Goal: Information Seeking & Learning: Check status

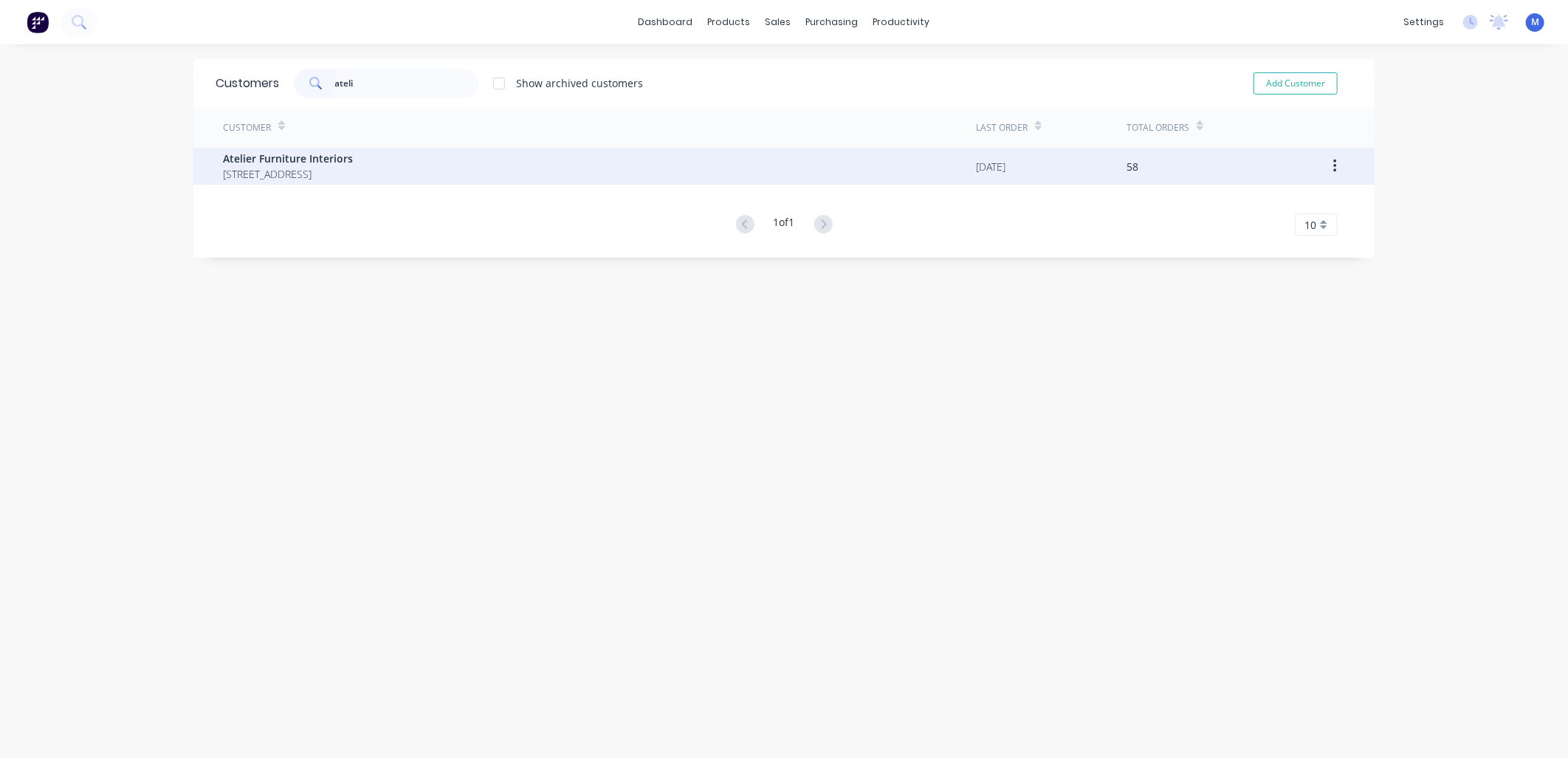
type input "ateli"
click at [321, 179] on span "[STREET_ADDRESS]" at bounding box center [288, 174] width 130 height 16
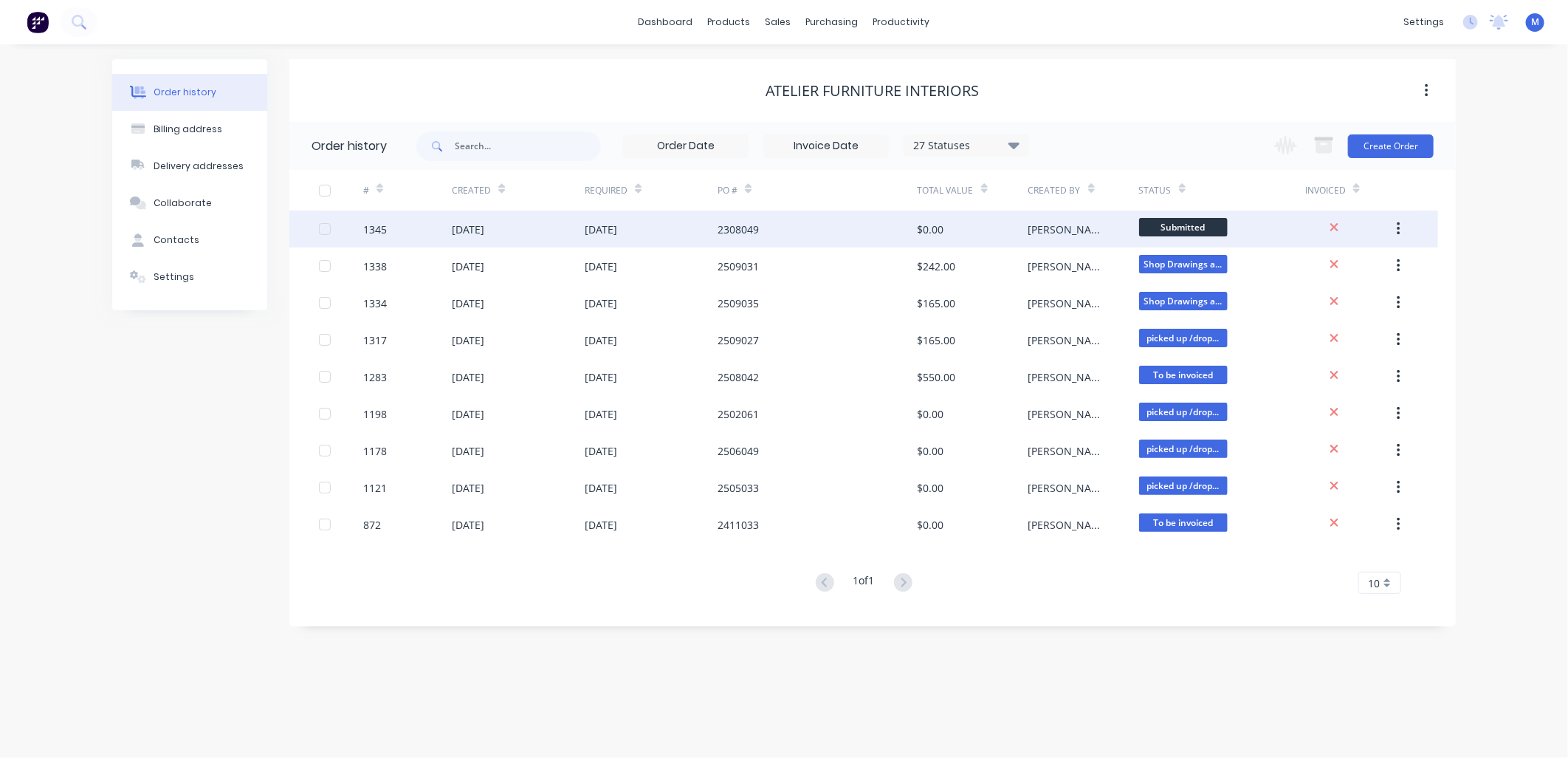
click at [618, 231] on div "[DATE]" at bounding box center [601, 229] width 33 height 16
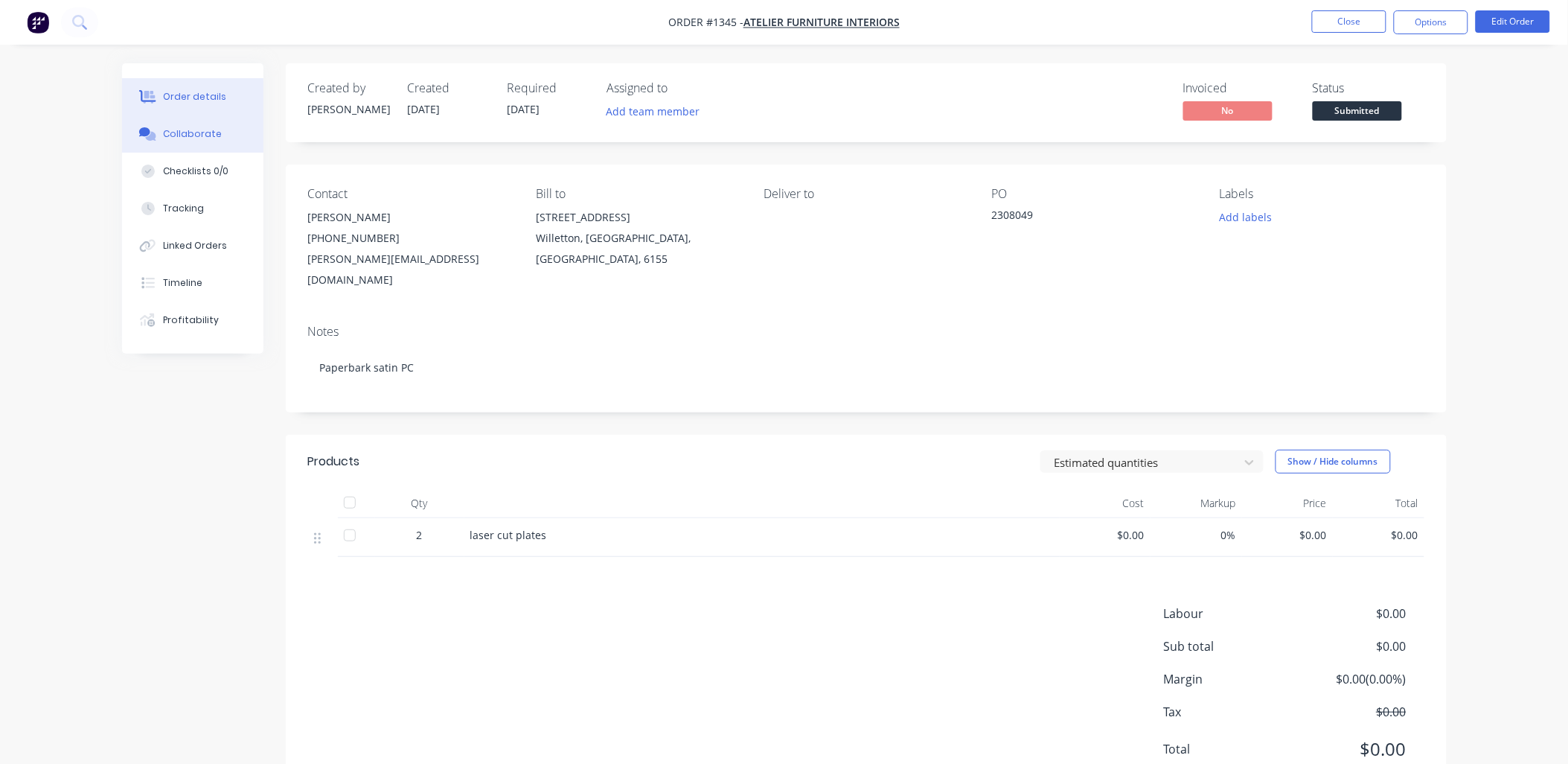
click at [213, 136] on div "Collaborate" at bounding box center [192, 134] width 59 height 13
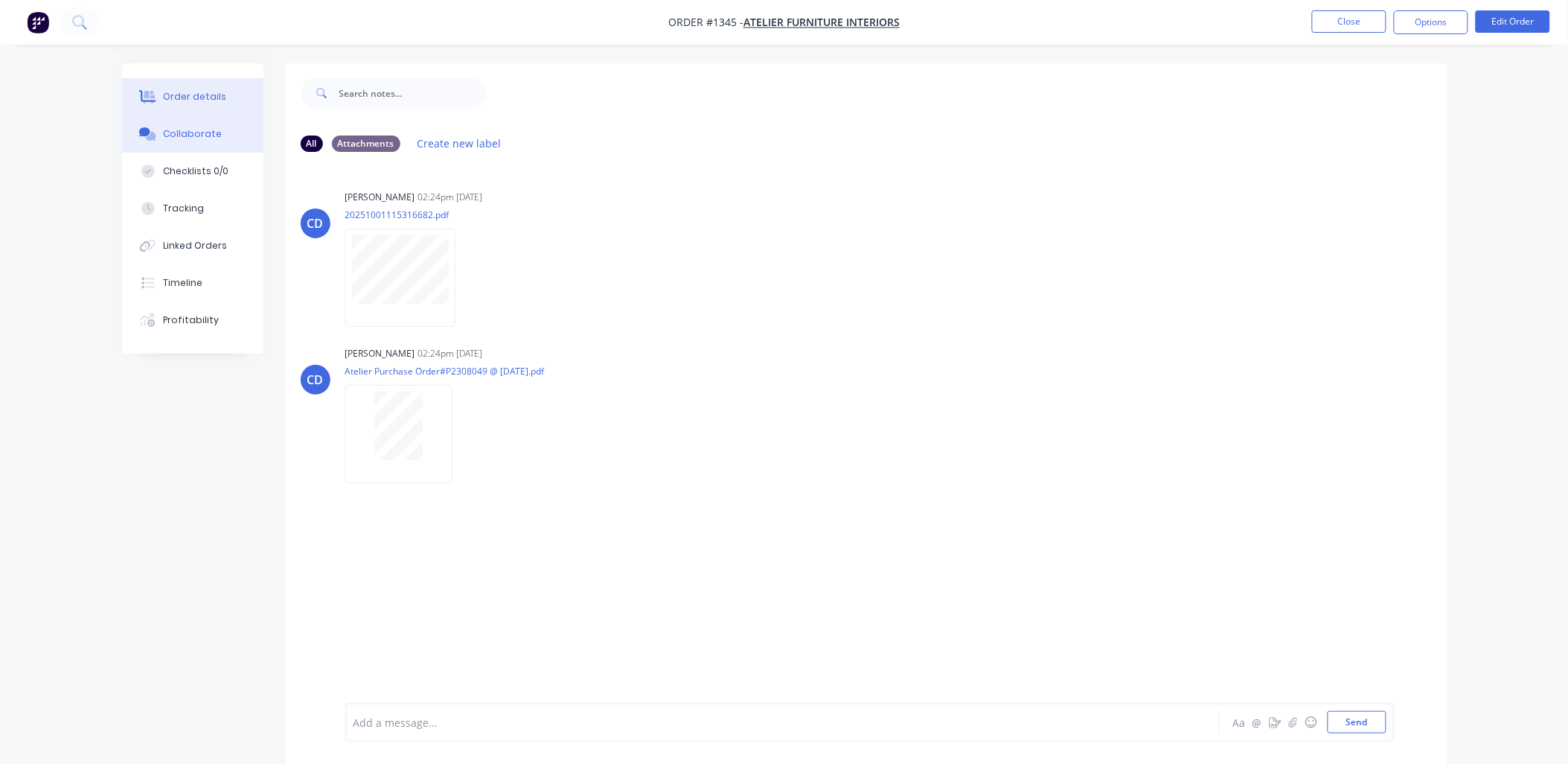
click at [203, 93] on div "Order details" at bounding box center [194, 97] width 64 height 13
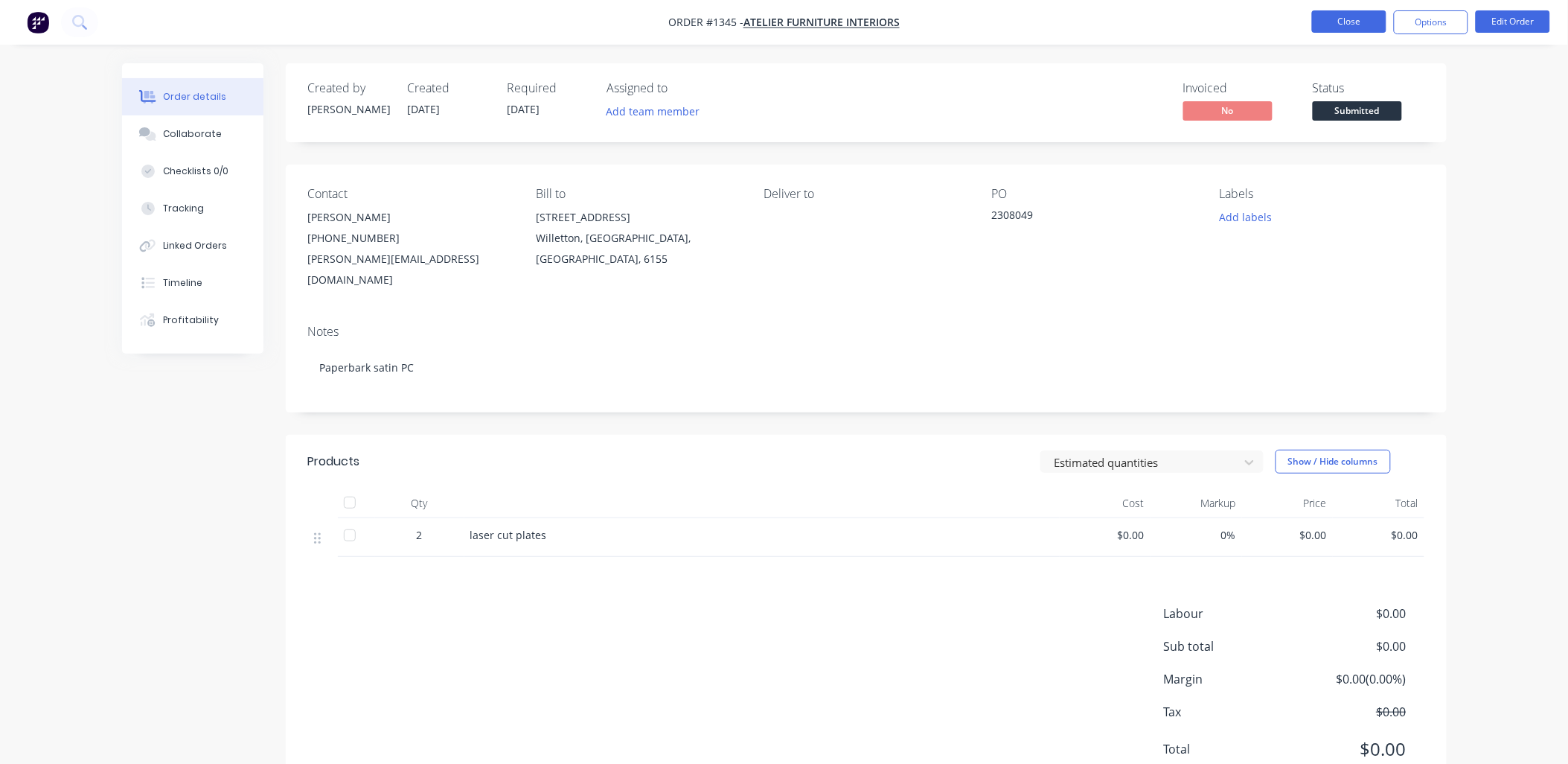
click at [1352, 25] on button "Close" at bounding box center [1349, 21] width 74 height 22
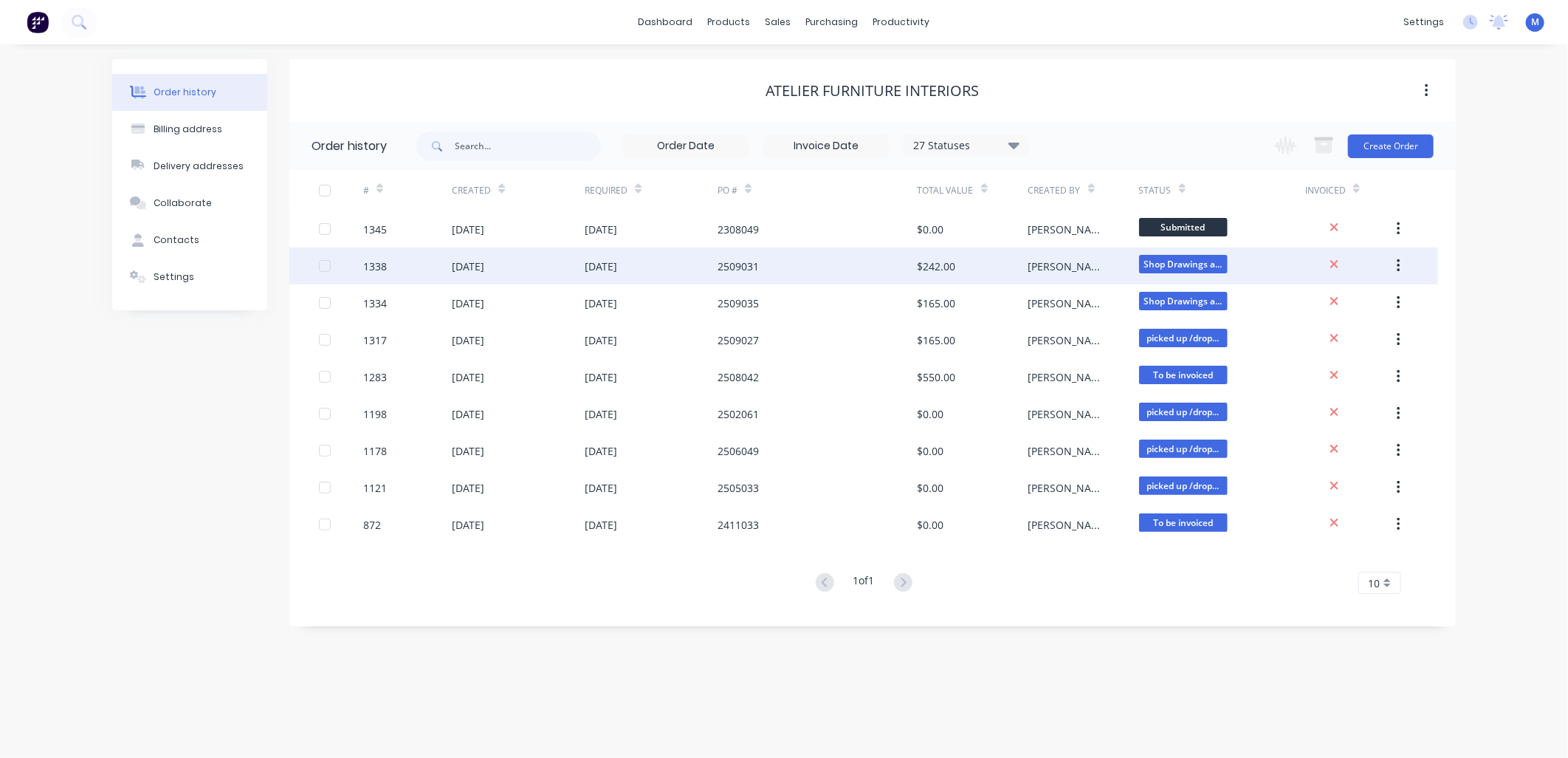
click at [948, 263] on div "$242.00" at bounding box center [937, 266] width 39 height 16
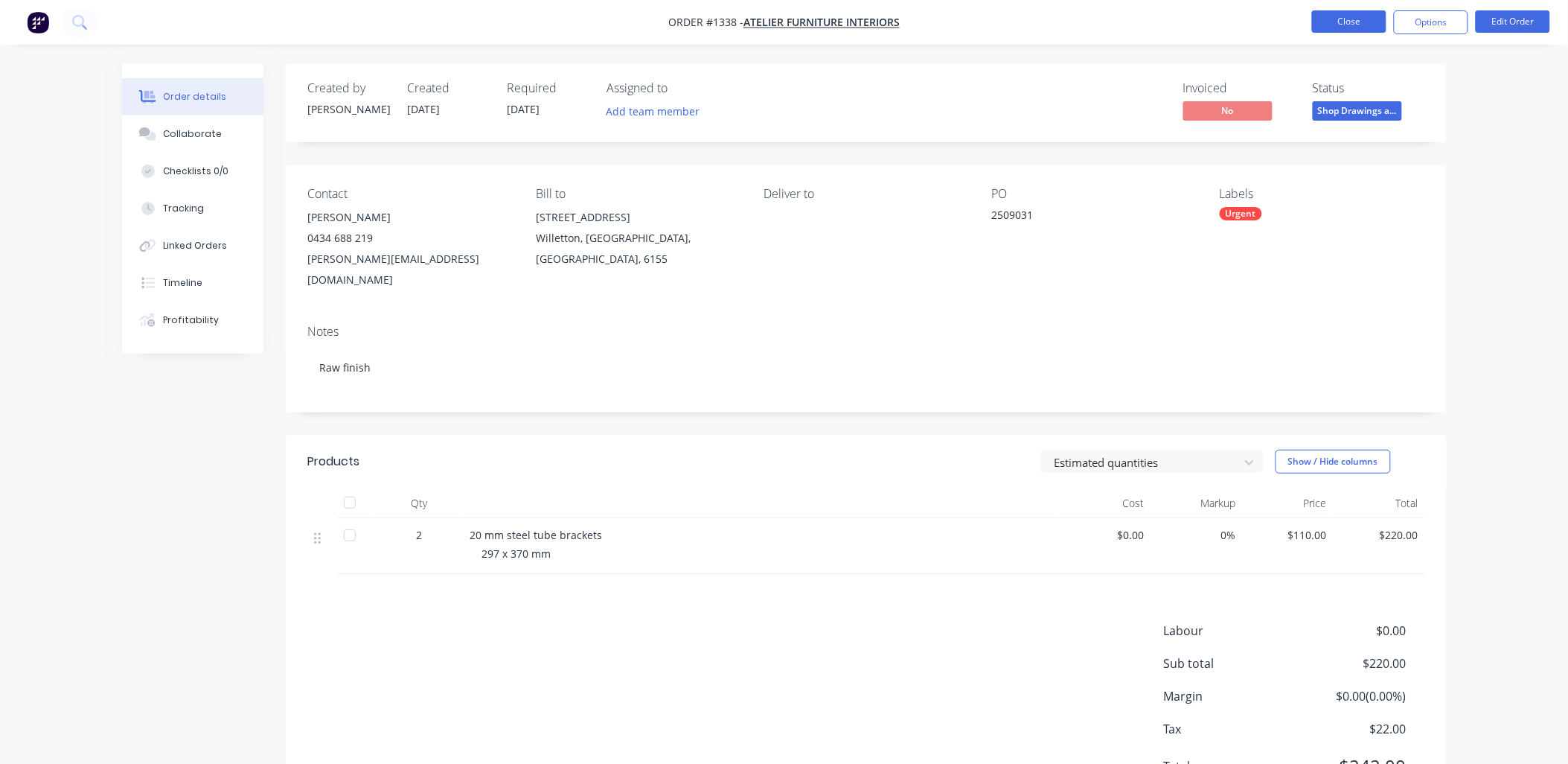
click at [1322, 19] on button "Close" at bounding box center [1349, 21] width 74 height 22
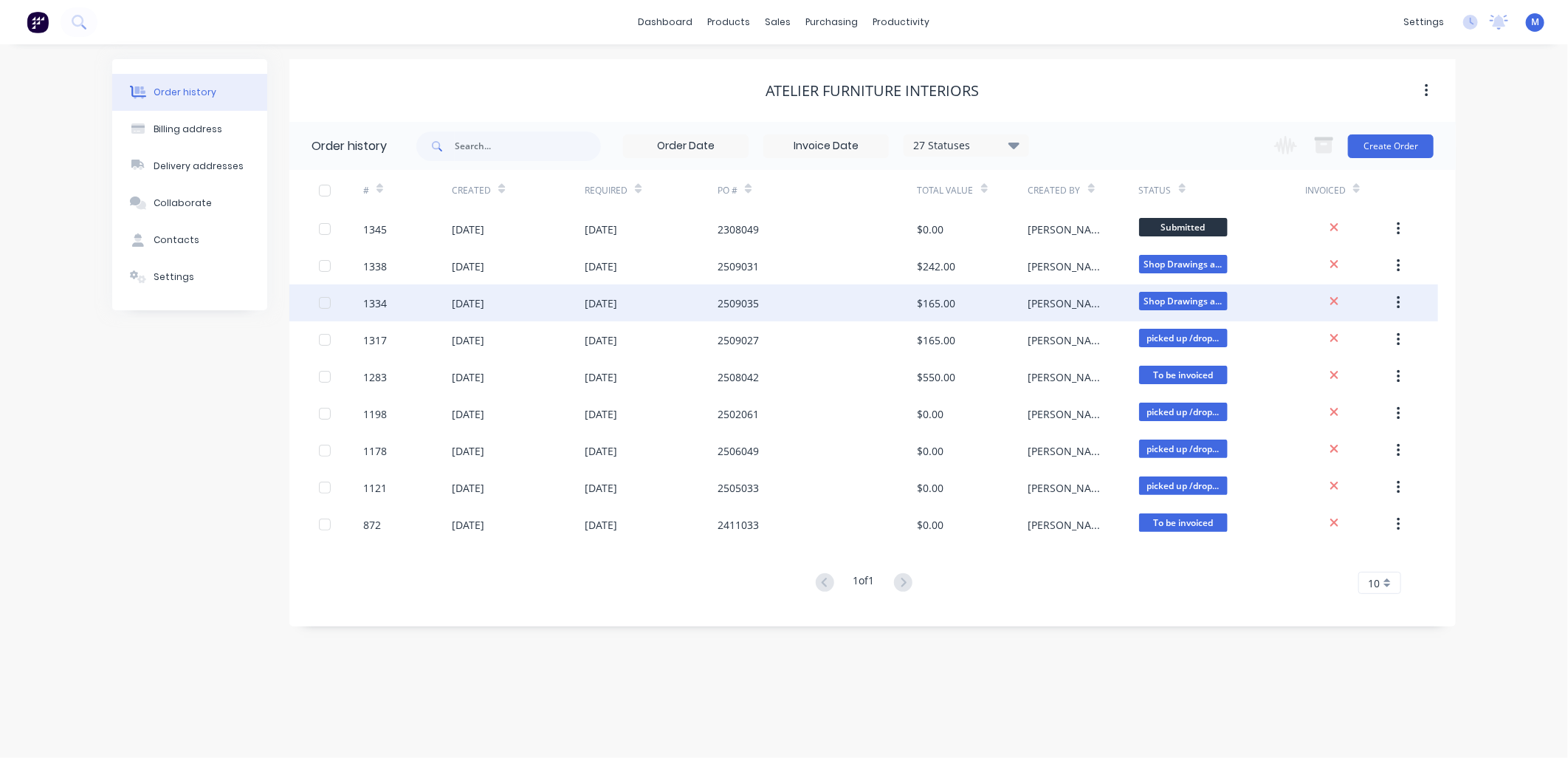
click at [950, 299] on div "$165.00" at bounding box center [937, 303] width 39 height 16
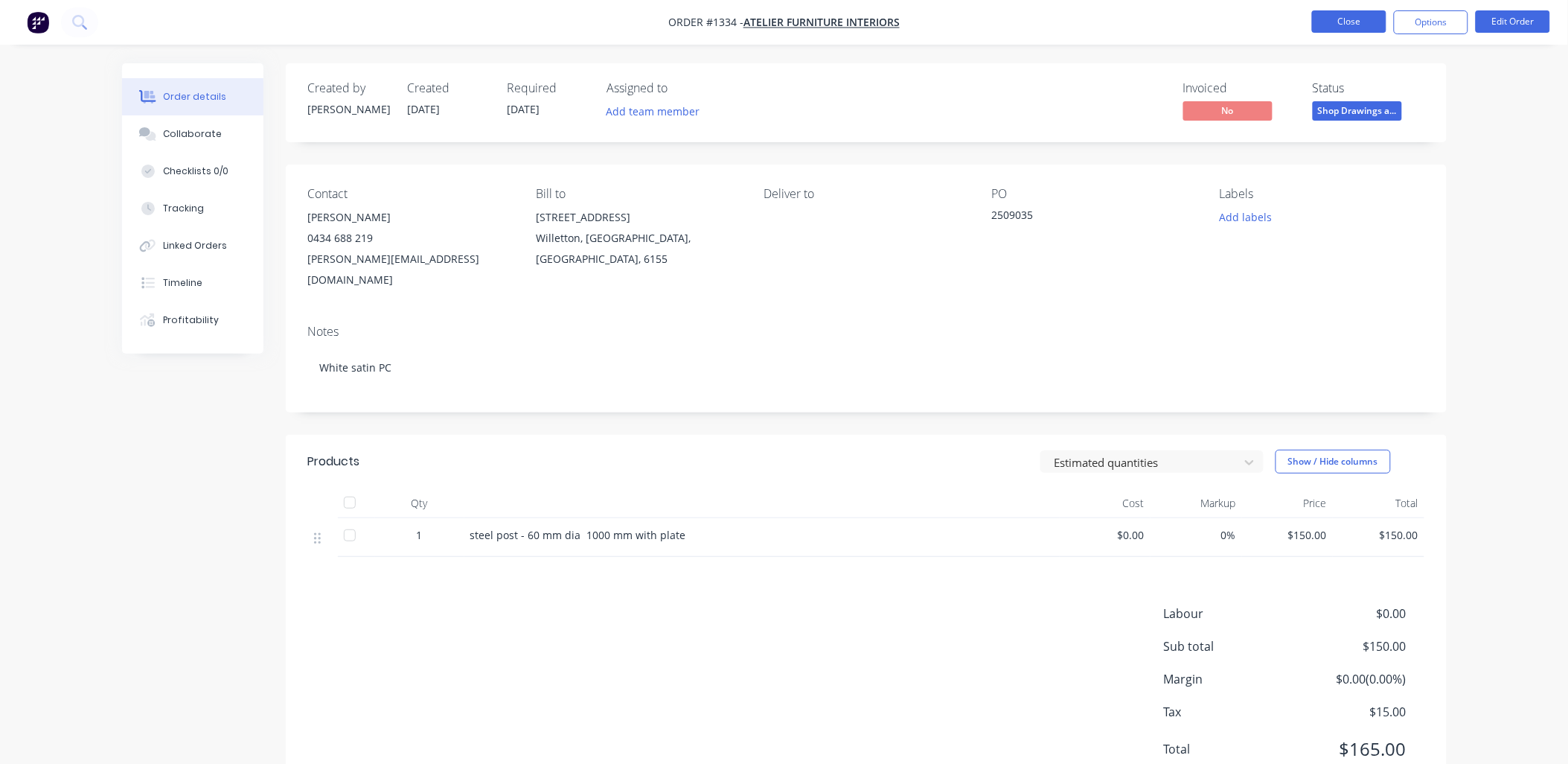
click at [1365, 30] on button "Close" at bounding box center [1349, 21] width 74 height 22
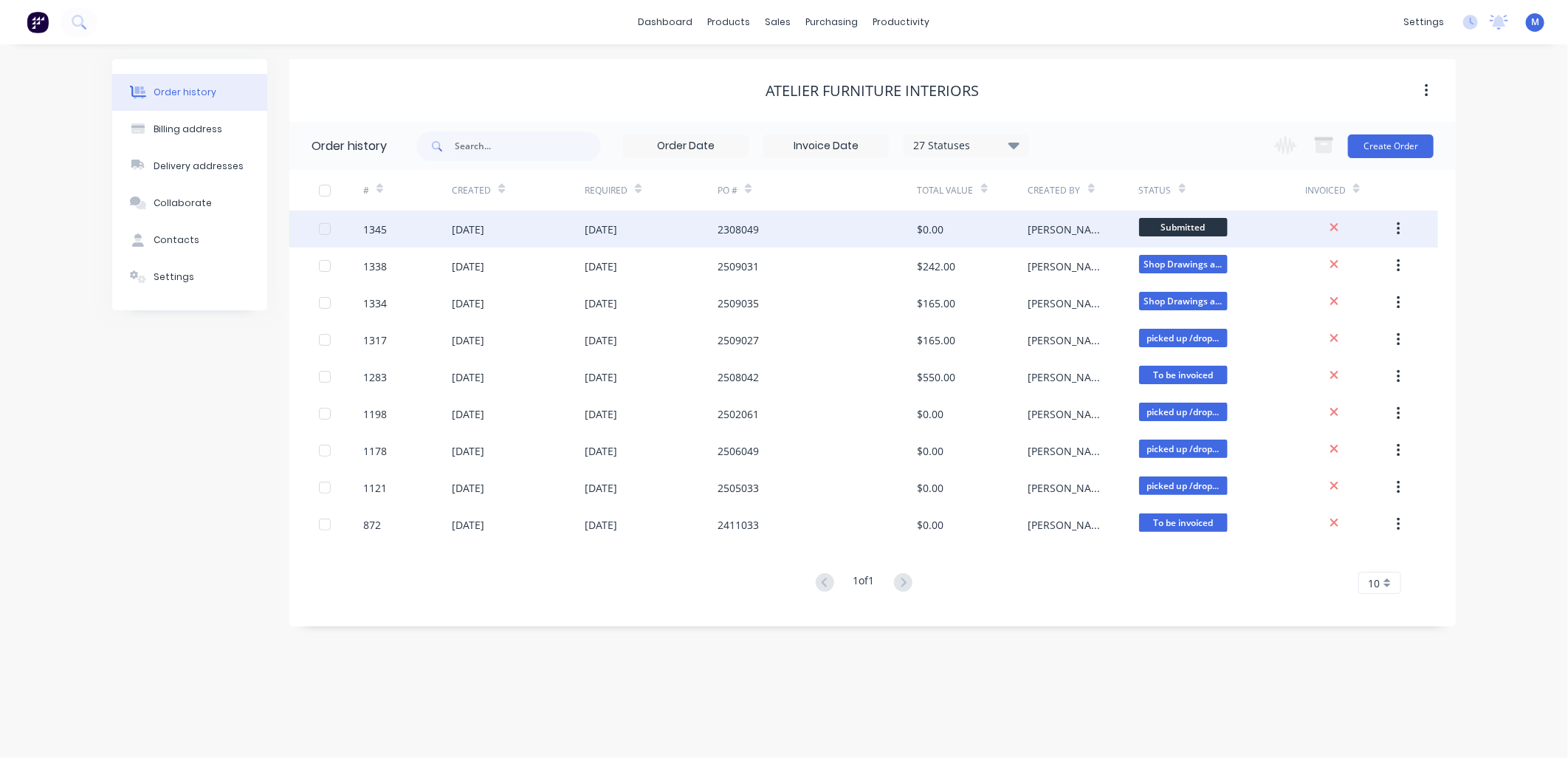
click at [713, 235] on div "[DATE]" at bounding box center [651, 229] width 133 height 37
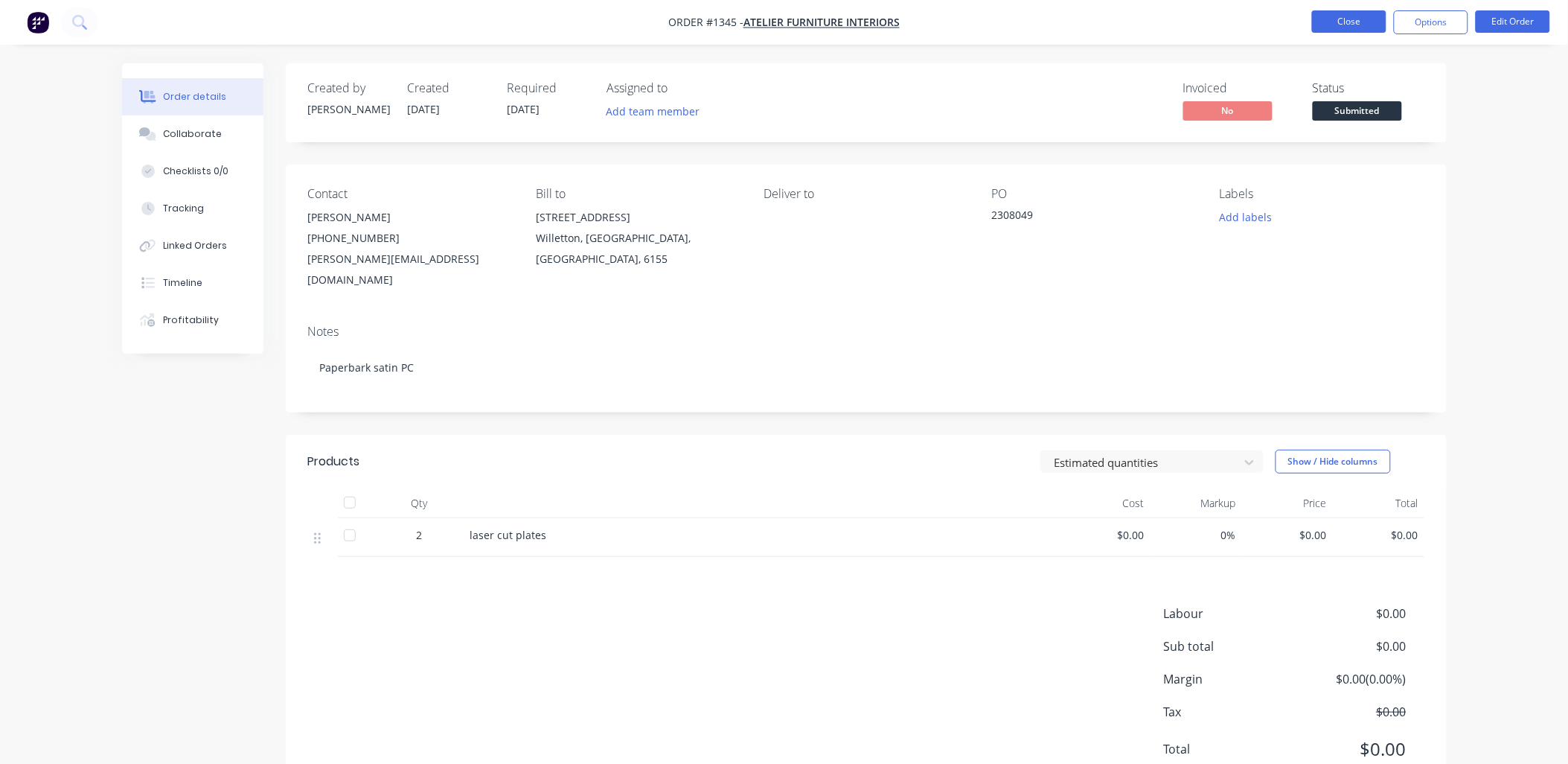
click at [1350, 22] on button "Close" at bounding box center [1349, 21] width 74 height 22
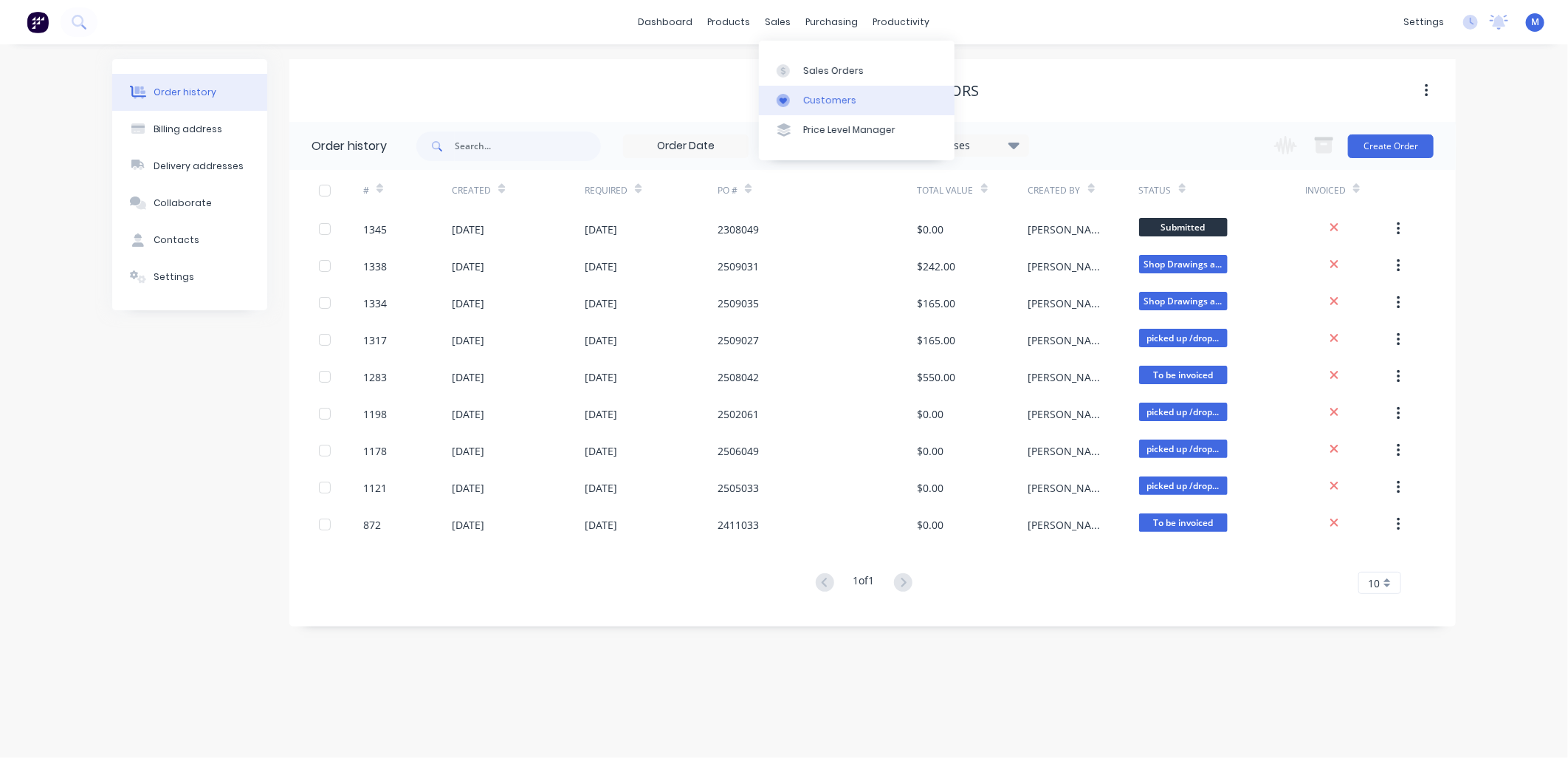
click at [791, 91] on link "Customers" at bounding box center [857, 100] width 196 height 30
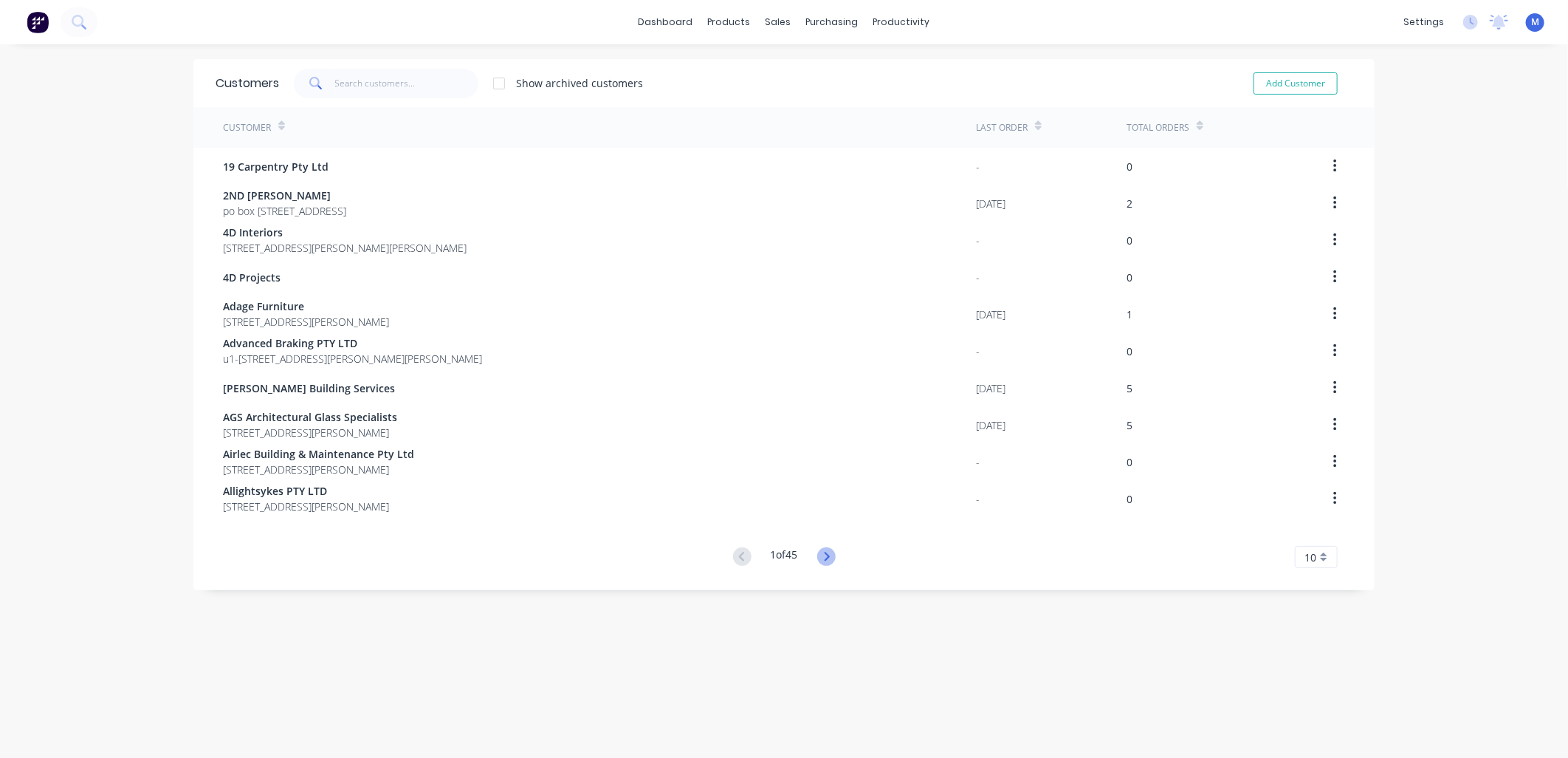
click at [820, 550] on icon at bounding box center [827, 556] width 19 height 19
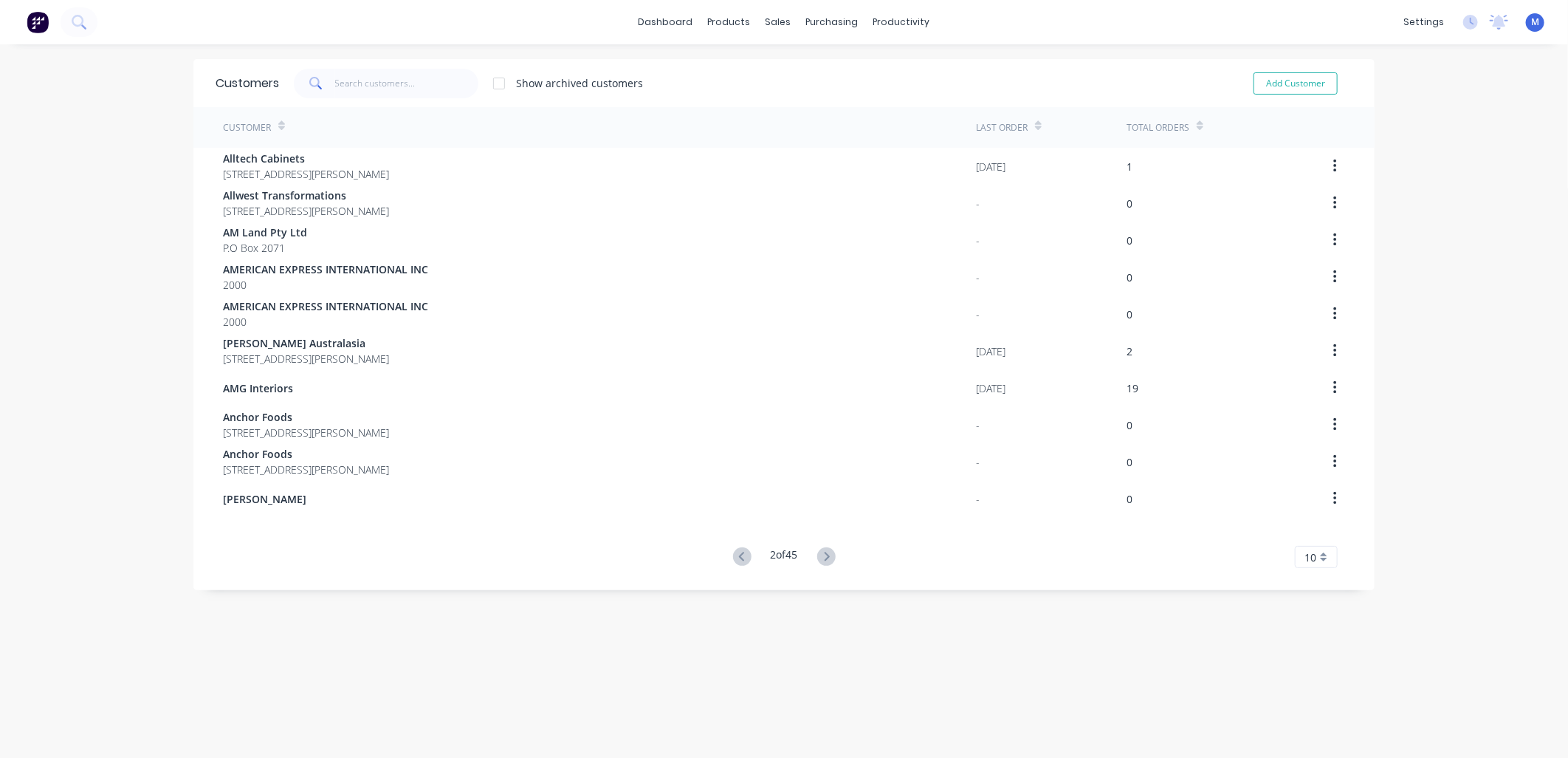
click at [820, 550] on icon at bounding box center [827, 556] width 19 height 19
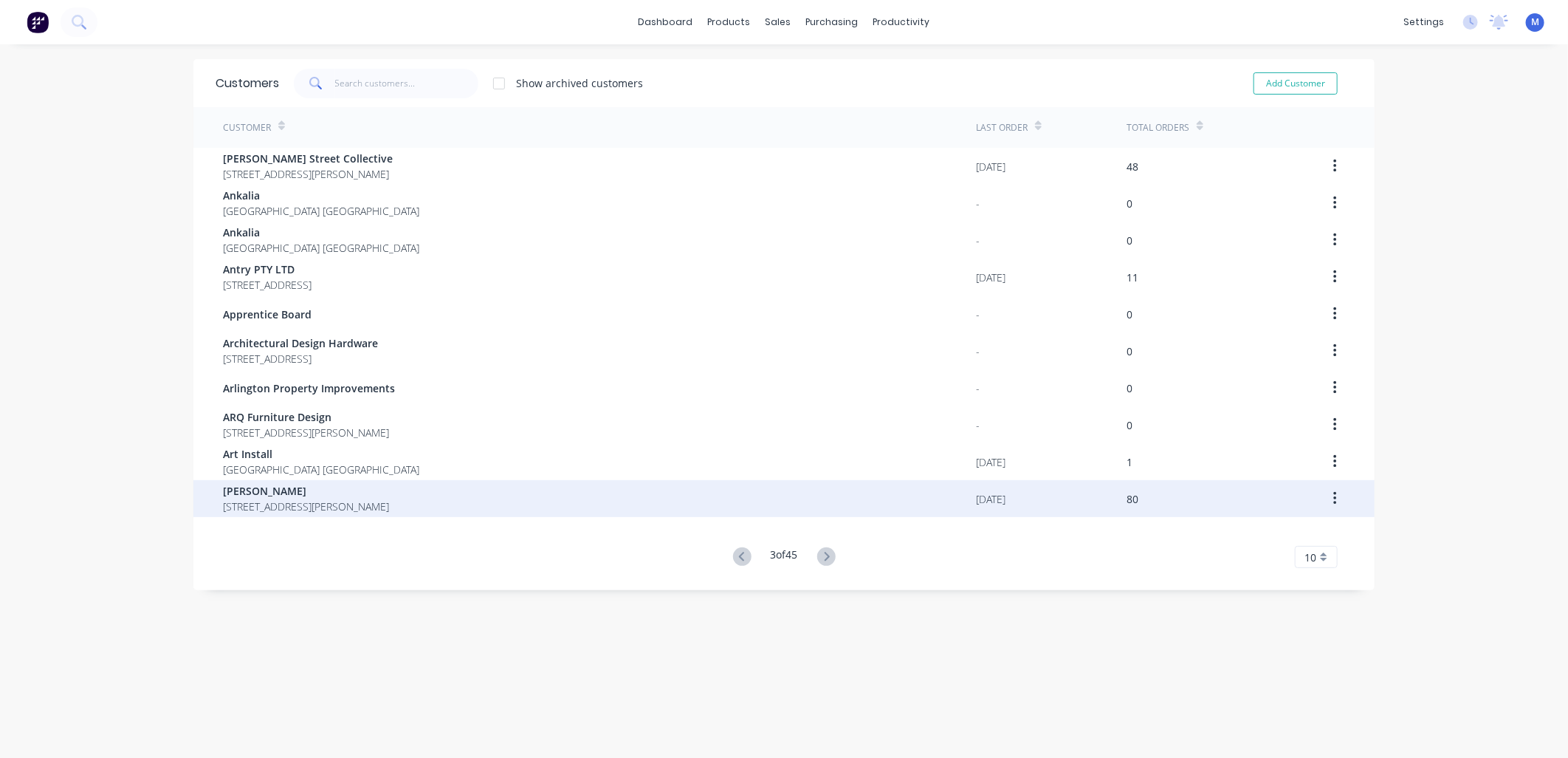
click at [365, 503] on span "[STREET_ADDRESS][PERSON_NAME]" at bounding box center [306, 506] width 166 height 16
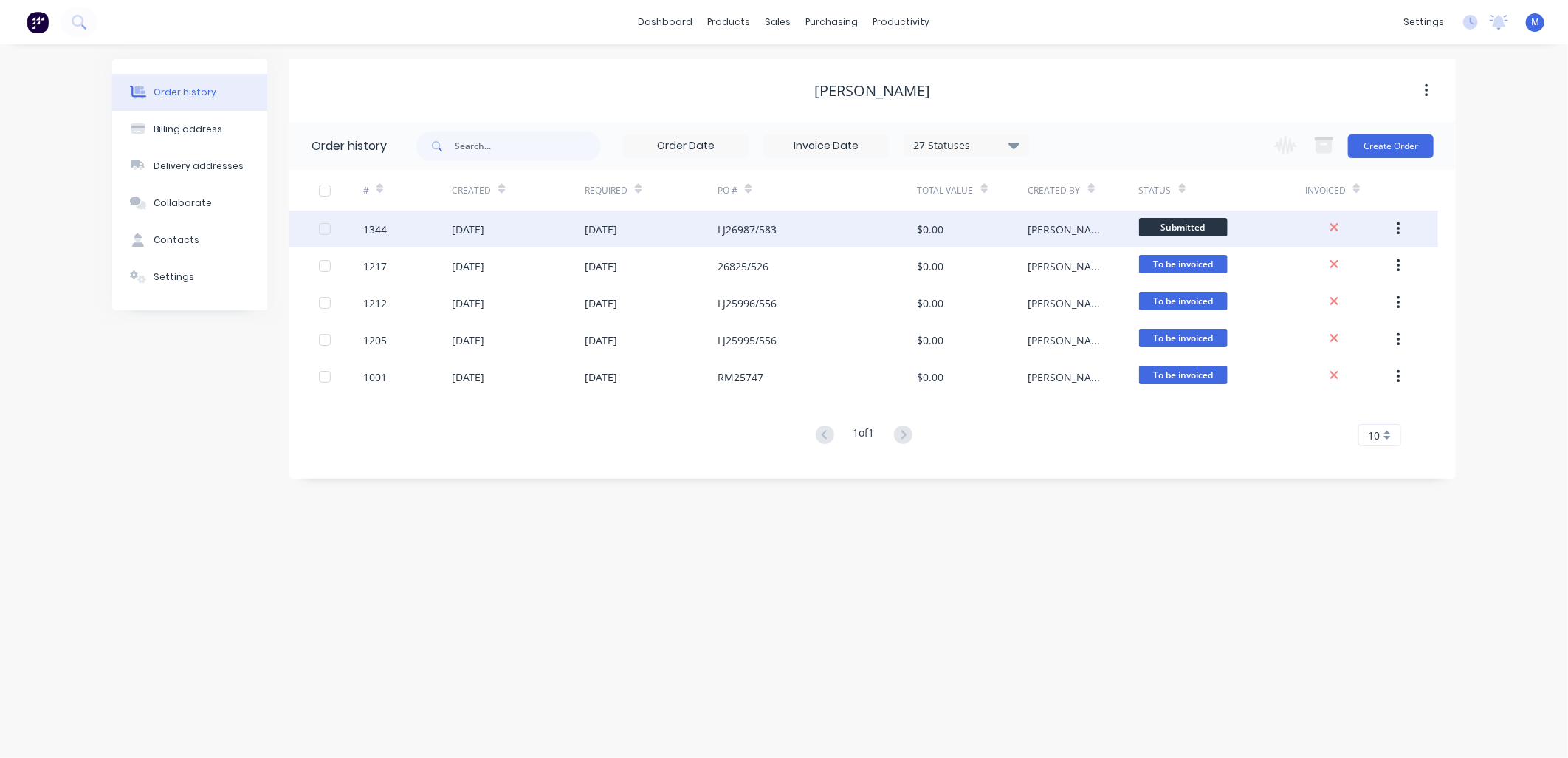
click at [485, 229] on div "[DATE]" at bounding box center [468, 229] width 33 height 16
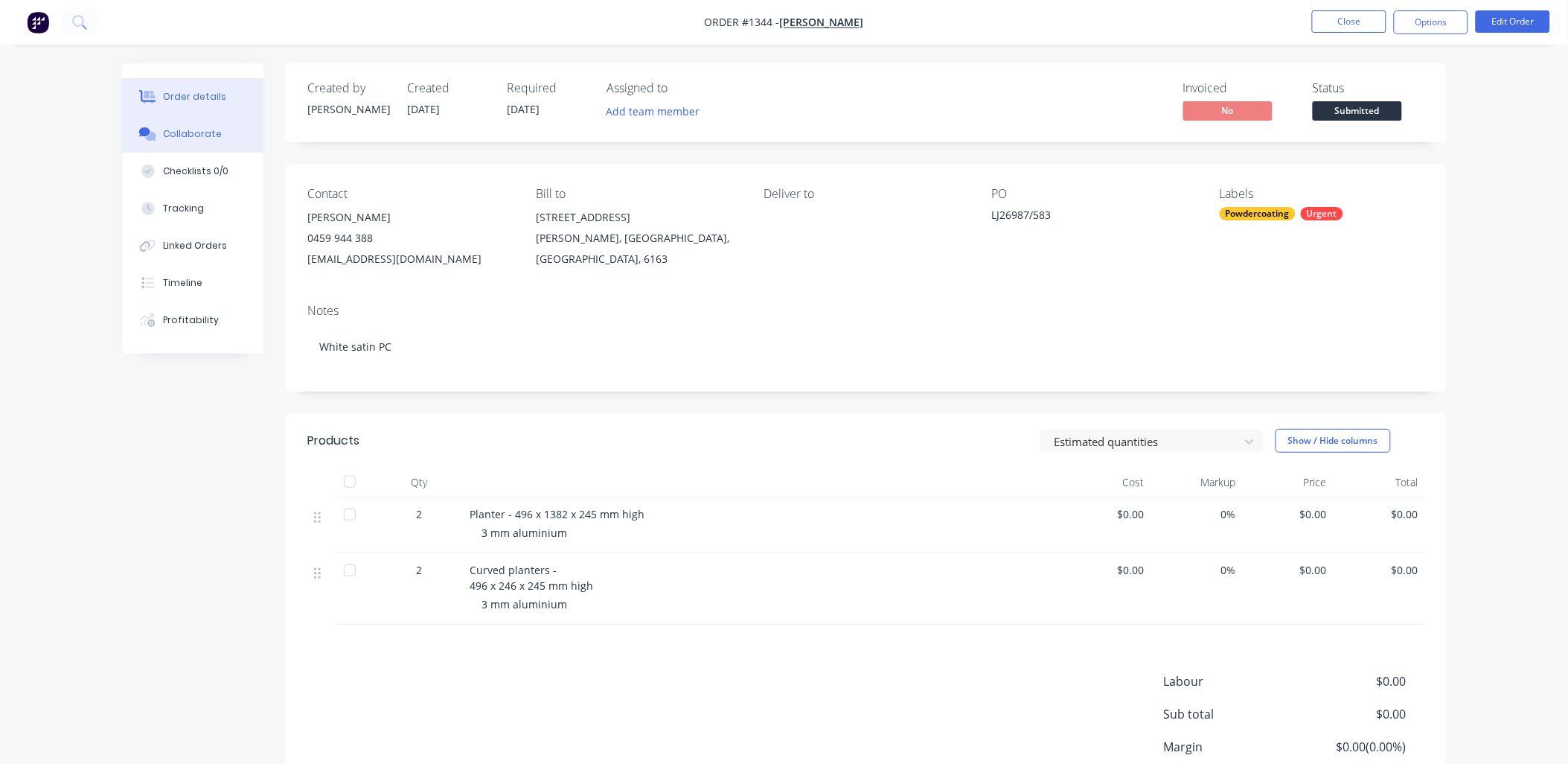
click at [207, 136] on div "Collaborate" at bounding box center [192, 134] width 59 height 13
